Goal: Use online tool/utility: Utilize a website feature to perform a specific function

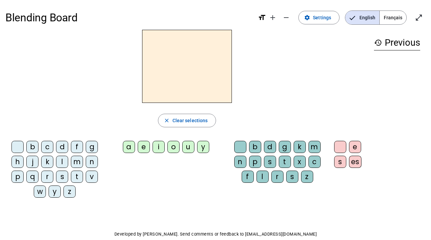
drag, startPoint x: 17, startPoint y: 146, endPoint x: 146, endPoint y: 86, distance: 141.9
click at [146, 86] on div "close Clear selections b c d f g h j k l m n p q r s t v w y z a e i o u y b d …" at bounding box center [186, 116] width 363 height 173
click at [81, 109] on div "close Clear selections b c d f g h j k l m n p q r s t v w y z a e i o u y b d …" at bounding box center [186, 116] width 363 height 173
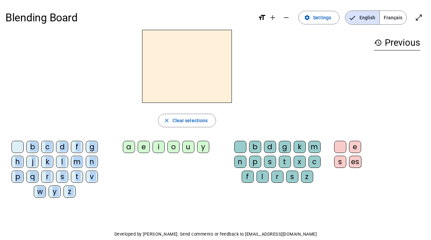
drag, startPoint x: 128, startPoint y: 146, endPoint x: 151, endPoint y: 90, distance: 60.0
click at [151, 90] on div "close Clear selections b c d f g h j k l m n p q r s t v w y z a e i o u y b d …" at bounding box center [186, 116] width 363 height 173
click at [151, 90] on h2 at bounding box center [187, 66] width 90 height 73
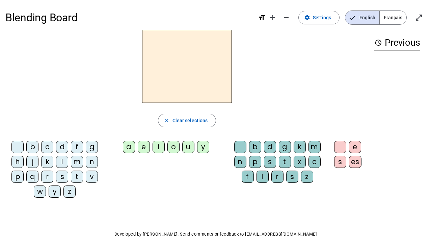
click at [272, 157] on div "s" at bounding box center [270, 161] width 12 height 12
click at [131, 145] on div "a" at bounding box center [129, 147] width 12 height 12
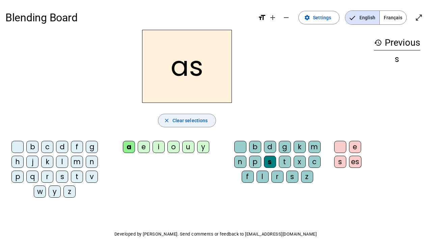
click at [180, 121] on span "Clear selections" at bounding box center [190, 120] width 35 height 8
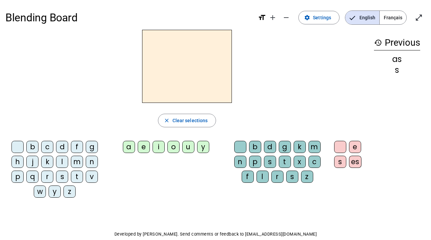
click at [272, 162] on div "s" at bounding box center [270, 161] width 12 height 12
click at [128, 146] on div "a" at bounding box center [129, 147] width 12 height 12
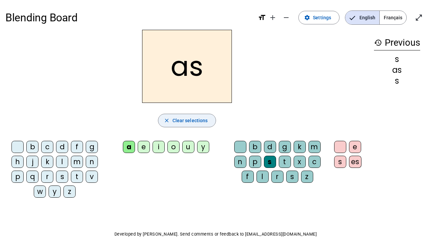
click at [178, 123] on span "Clear selections" at bounding box center [190, 120] width 35 height 8
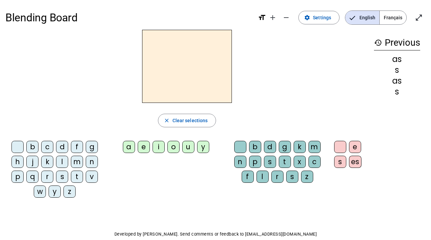
click at [129, 146] on div "a" at bounding box center [129, 147] width 12 height 12
click at [269, 159] on div "s" at bounding box center [270, 161] width 12 height 12
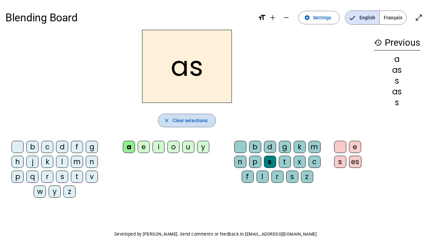
click at [188, 119] on span "Clear selections" at bounding box center [190, 120] width 35 height 8
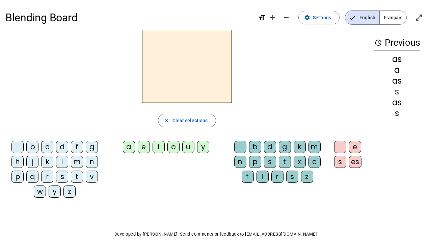
click at [35, 148] on div "b" at bounding box center [32, 147] width 12 height 12
click at [128, 146] on div "a" at bounding box center [129, 147] width 12 height 12
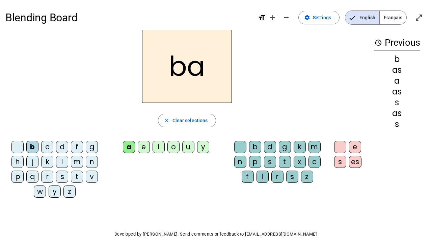
click at [78, 176] on div "t" at bounding box center [77, 176] width 12 height 12
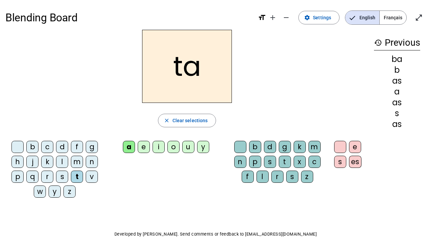
click at [174, 147] on div "o" at bounding box center [174, 147] width 12 height 12
click at [242, 159] on div "n" at bounding box center [240, 161] width 12 height 12
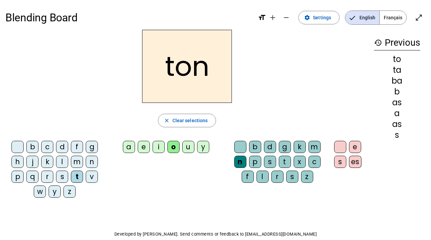
click at [393, 18] on span "Français" at bounding box center [393, 18] width 27 height 14
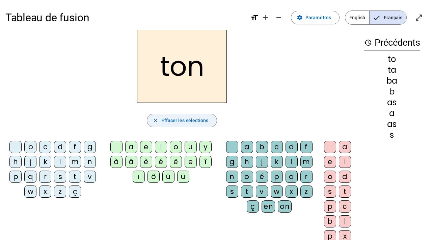
click at [187, 122] on span "Effacer les sélections" at bounding box center [184, 120] width 47 height 8
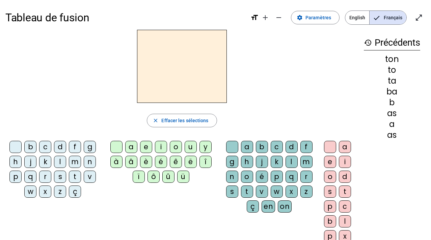
click at [232, 190] on div "s" at bounding box center [232, 191] width 12 height 12
click at [130, 147] on div "a" at bounding box center [131, 147] width 12 height 12
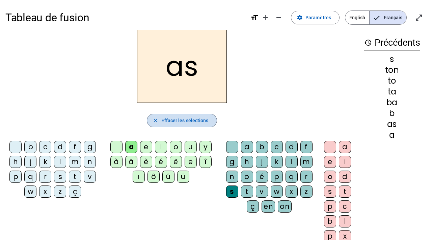
click at [173, 119] on span "Effacer les sélections" at bounding box center [184, 120] width 47 height 8
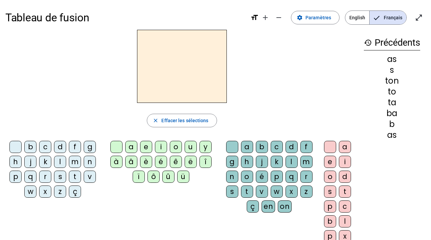
click at [361, 18] on span "English" at bounding box center [358, 18] width 24 height 14
